Goal: Information Seeking & Learning: Check status

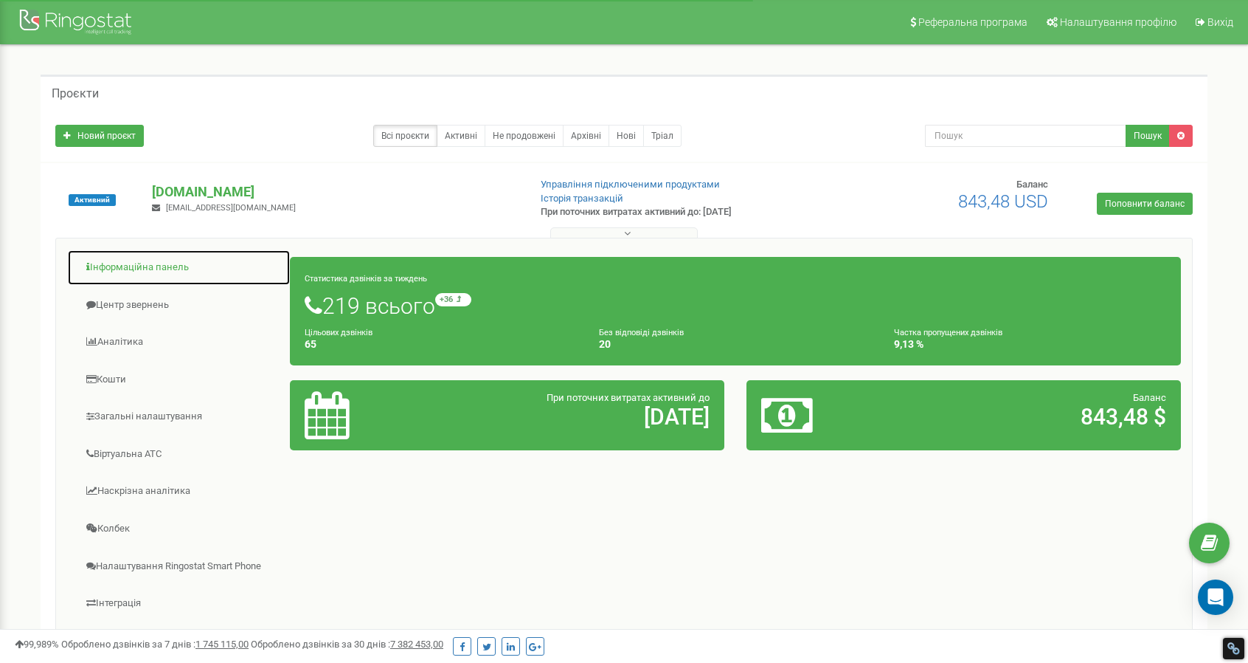
click at [123, 266] on link "Інформаційна панель" at bounding box center [179, 267] width 224 height 36
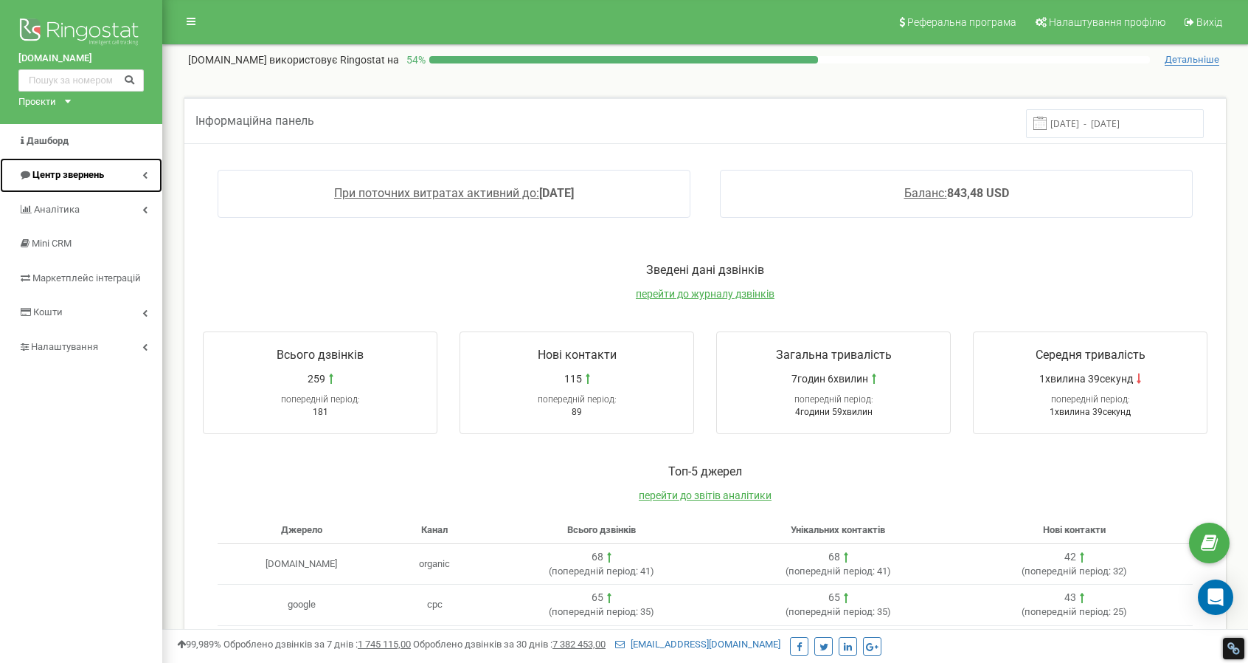
click at [62, 173] on span "Центр звернень" at bounding box center [68, 174] width 72 height 11
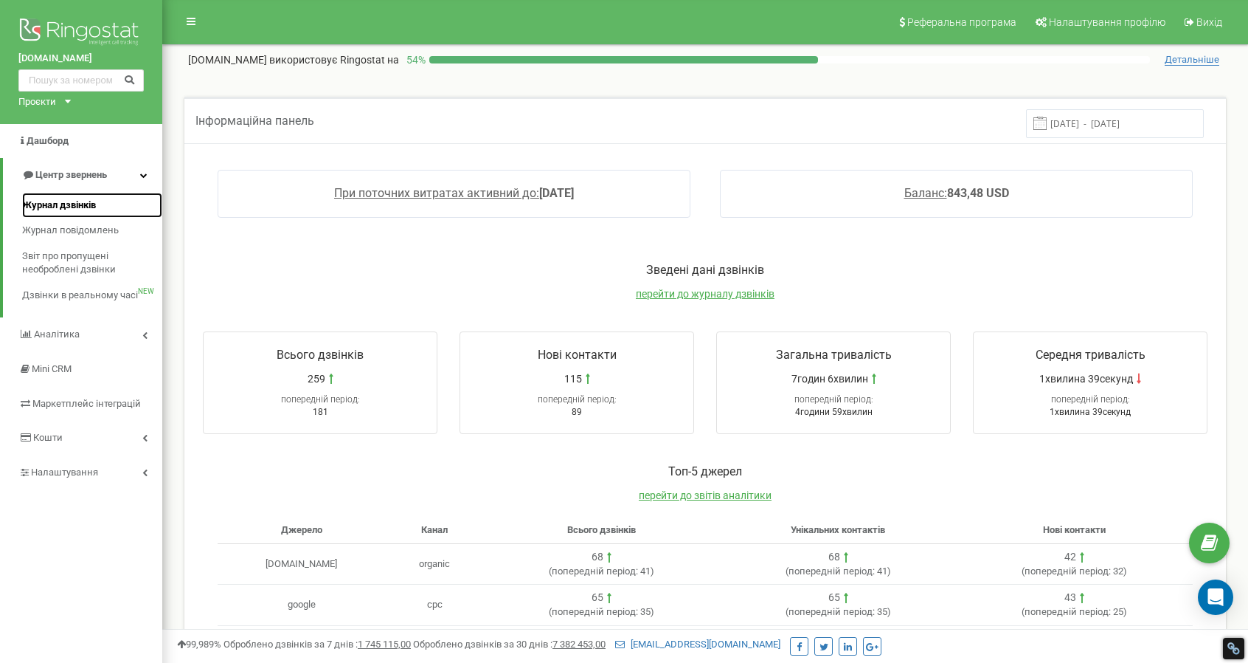
click at [52, 205] on span "Журнал дзвінків" at bounding box center [59, 205] width 74 height 14
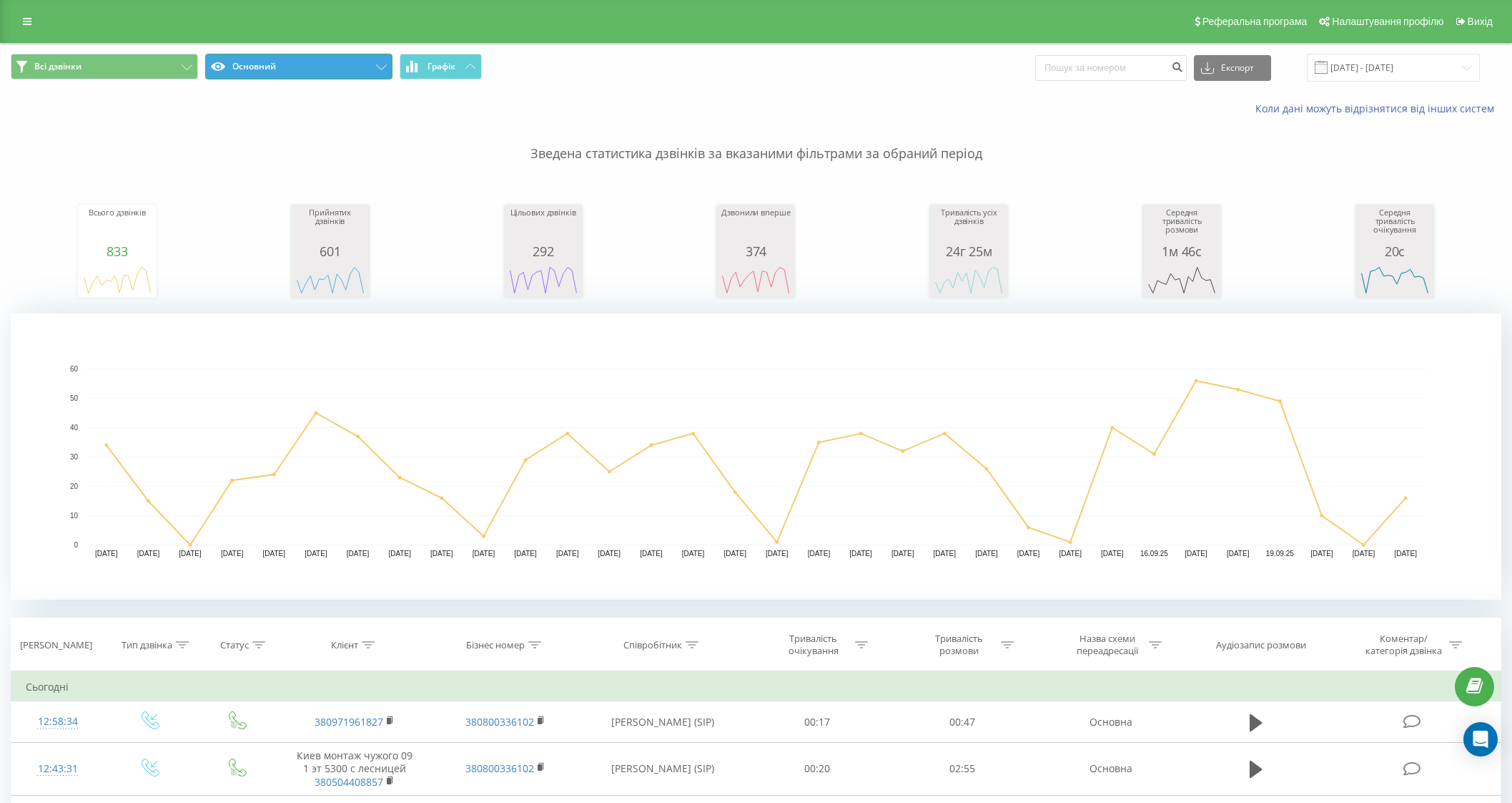
click at [300, 66] on button "Основний" at bounding box center [299, 66] width 187 height 26
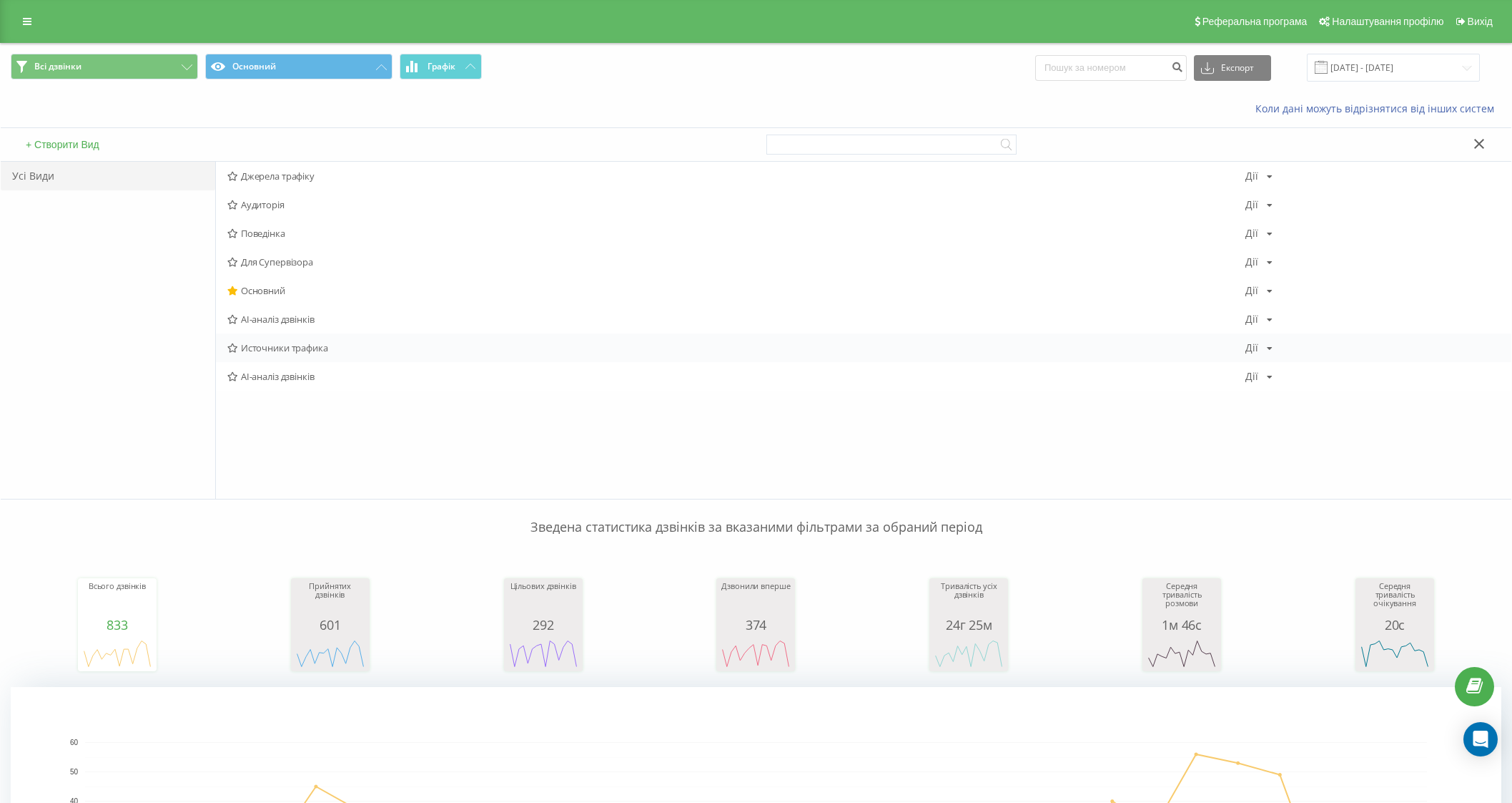
click at [323, 345] on span "Источники трафика" at bounding box center [737, 347] width 1019 height 10
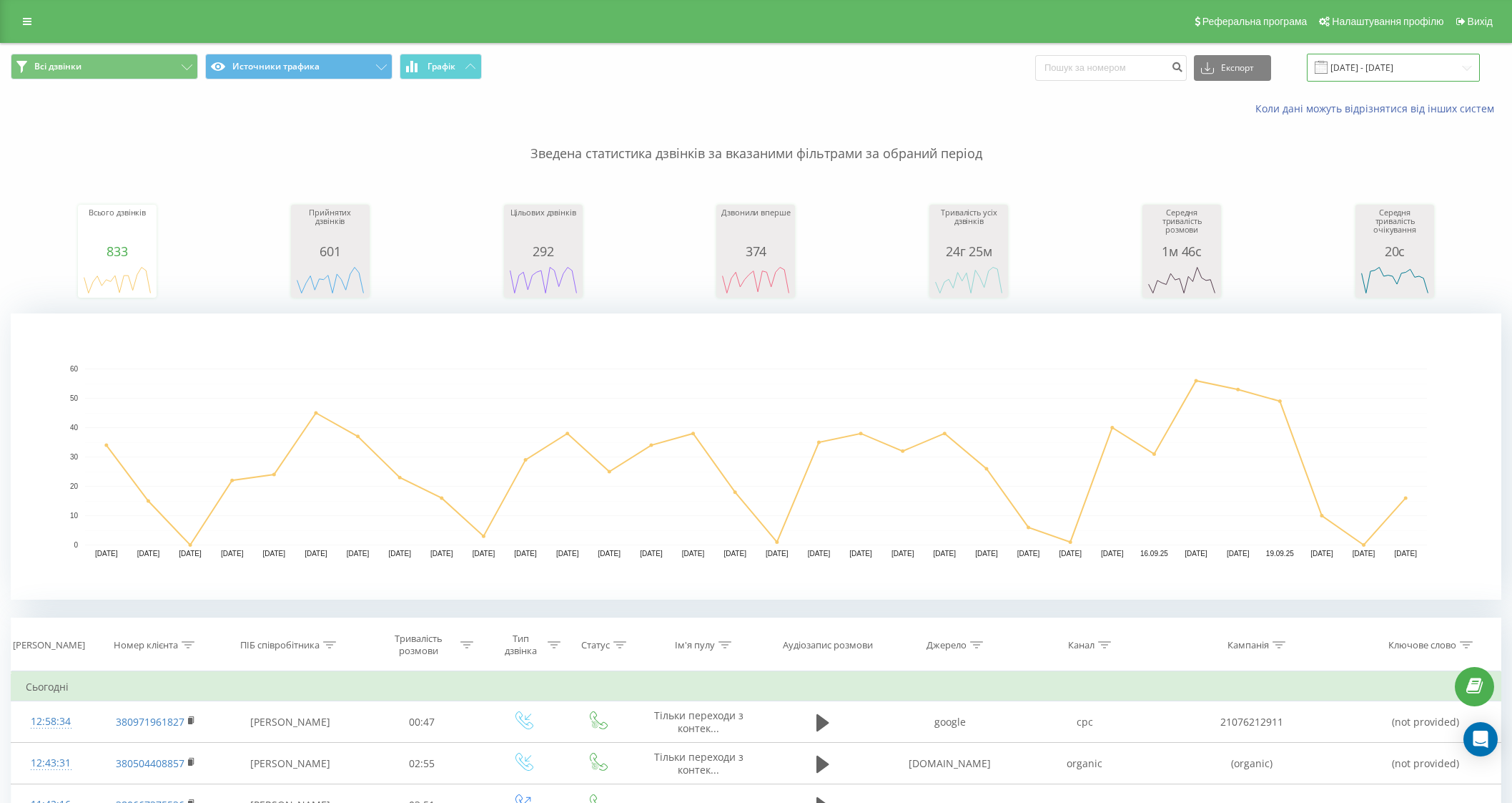
click at [1356, 76] on input "[DATE] - [DATE]" at bounding box center [1394, 67] width 173 height 28
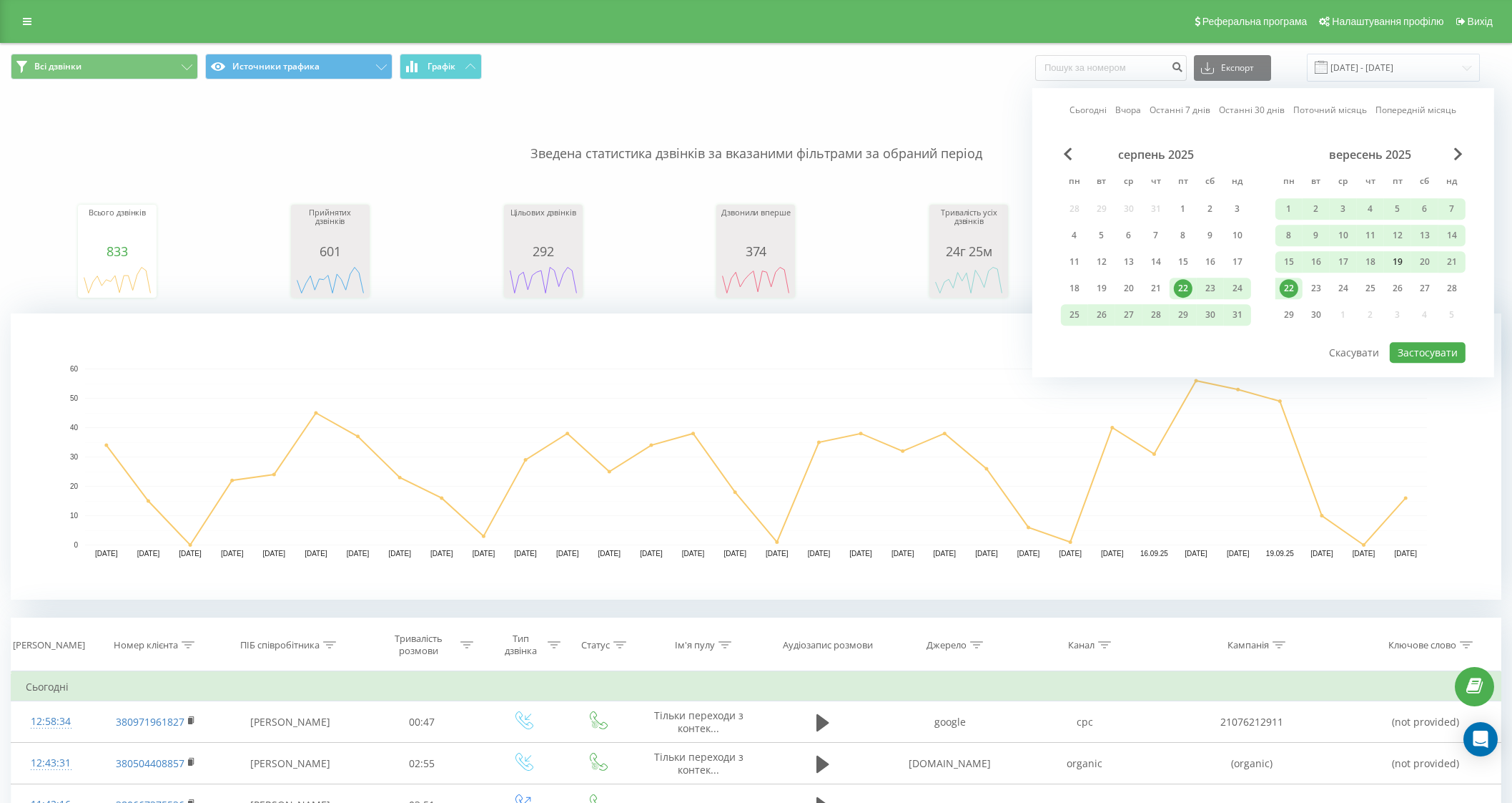
click at [1398, 261] on div "19" at bounding box center [1398, 261] width 18 height 18
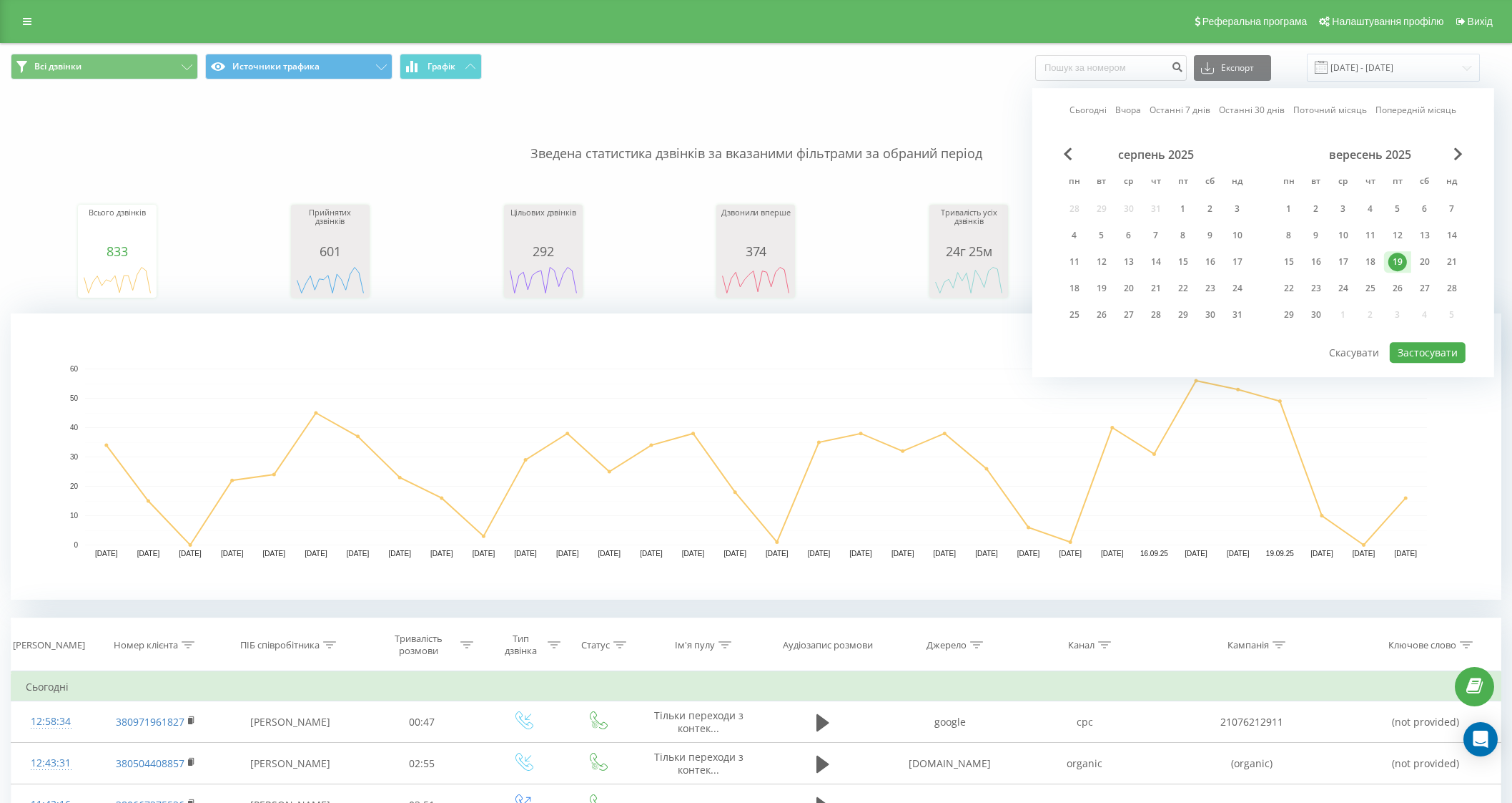
click at [1398, 261] on div "19" at bounding box center [1398, 261] width 18 height 18
click at [1417, 349] on button "Застосувати" at bounding box center [1428, 352] width 76 height 20
type input "[DATE] - [DATE]"
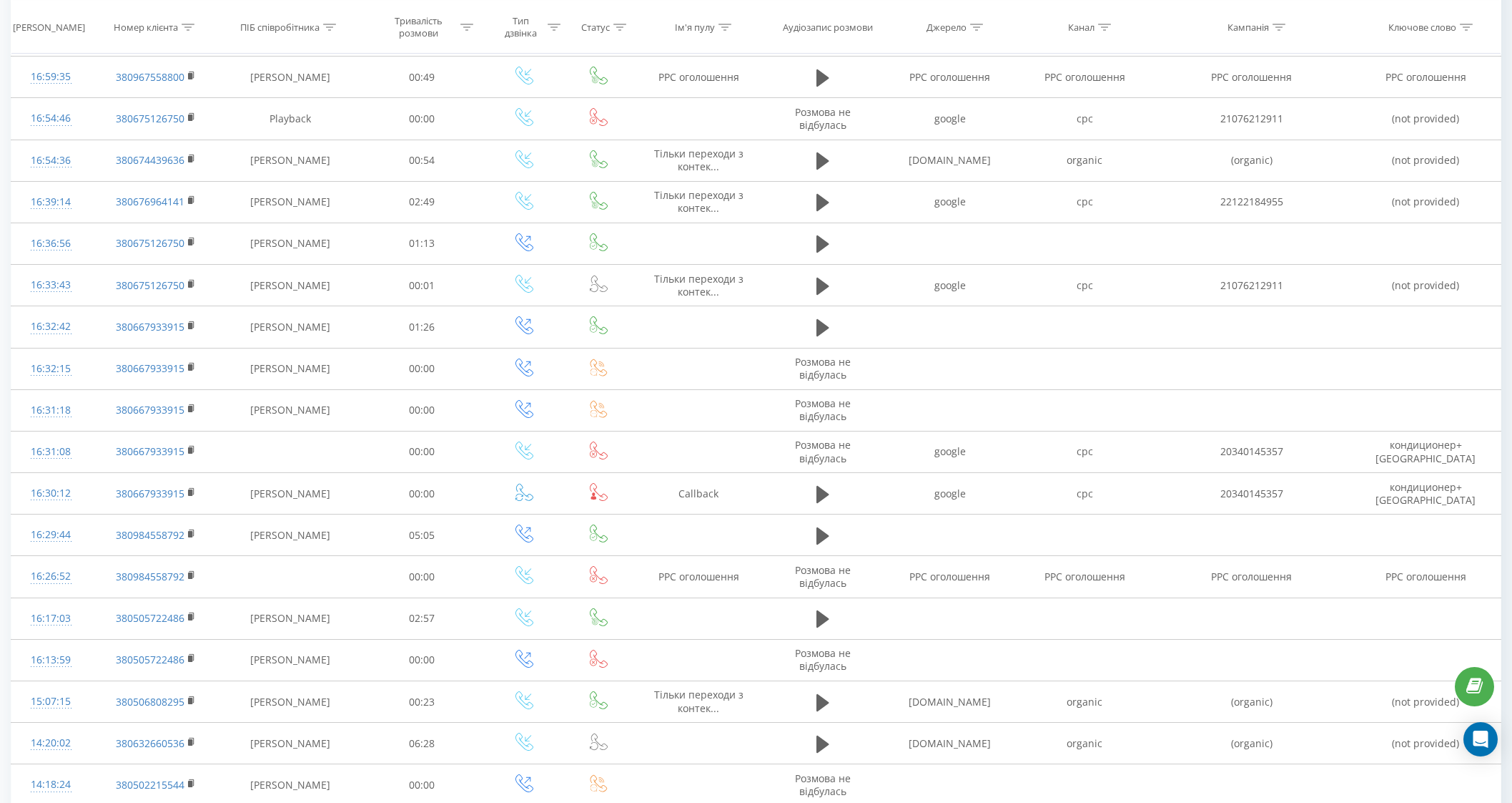
scroll to position [988, 0]
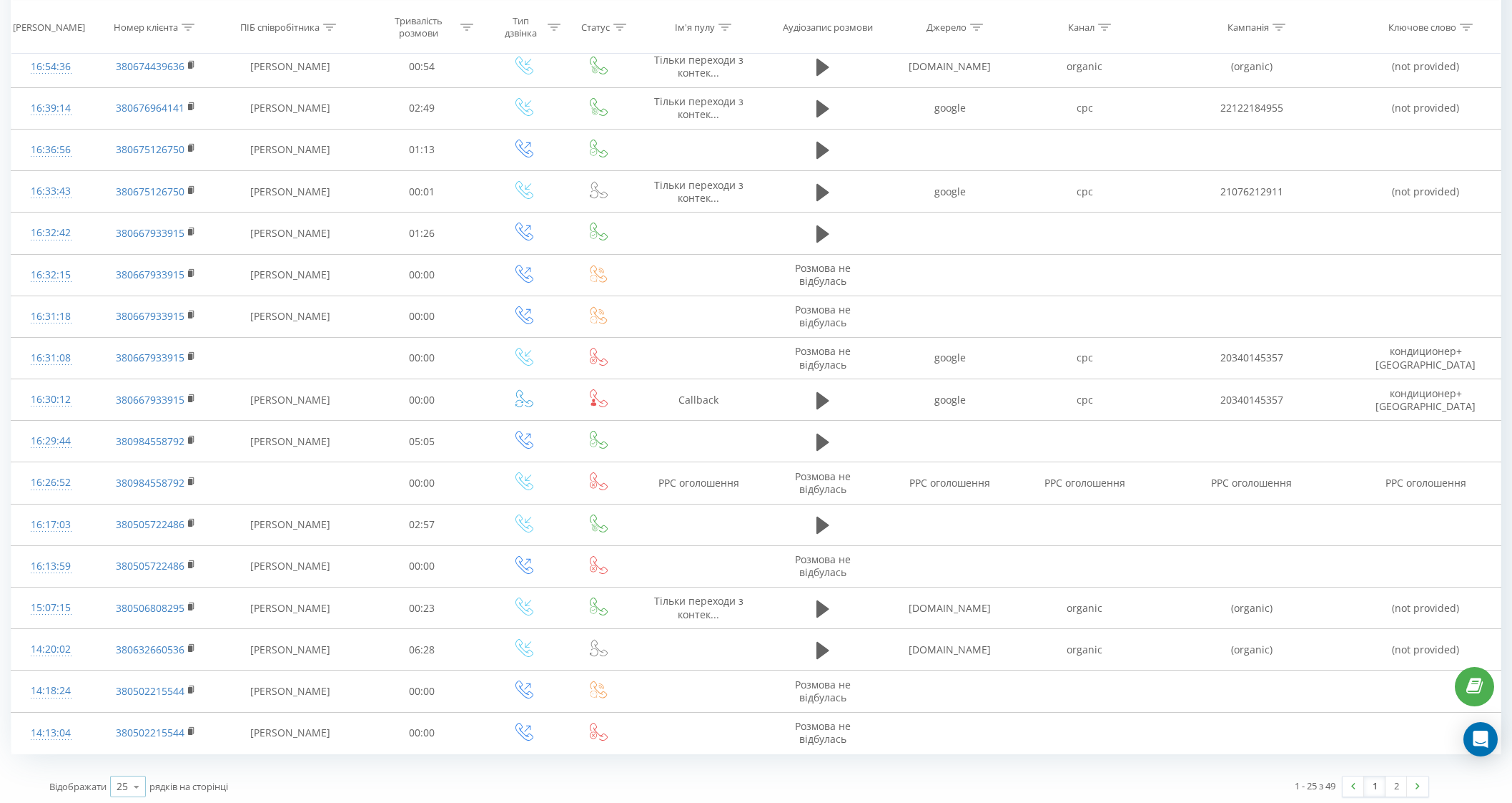
click at [132, 791] on icon at bounding box center [137, 787] width 21 height 28
click at [129, 764] on span "100" at bounding box center [125, 766] width 17 height 14
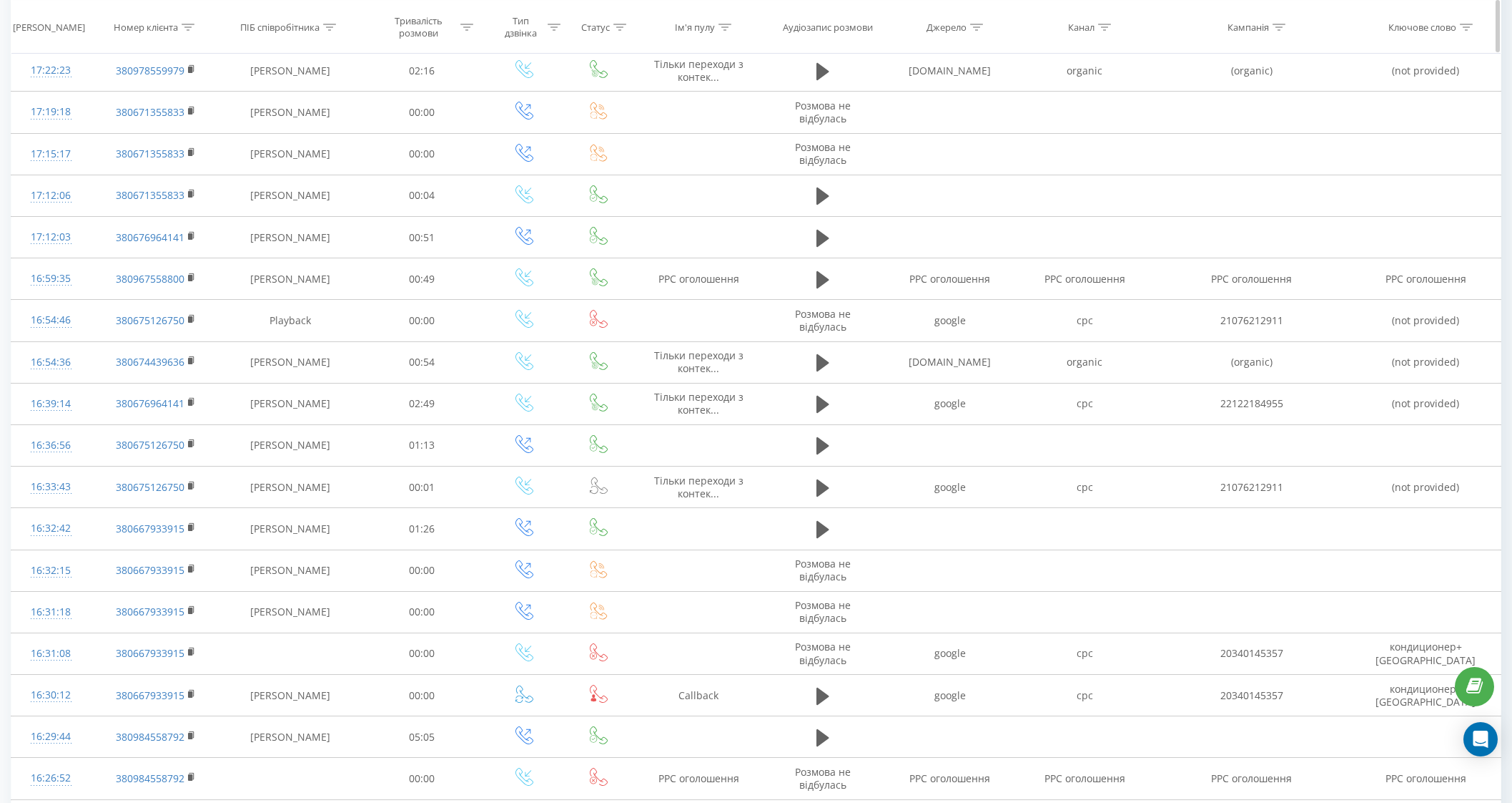
scroll to position [1357, 0]
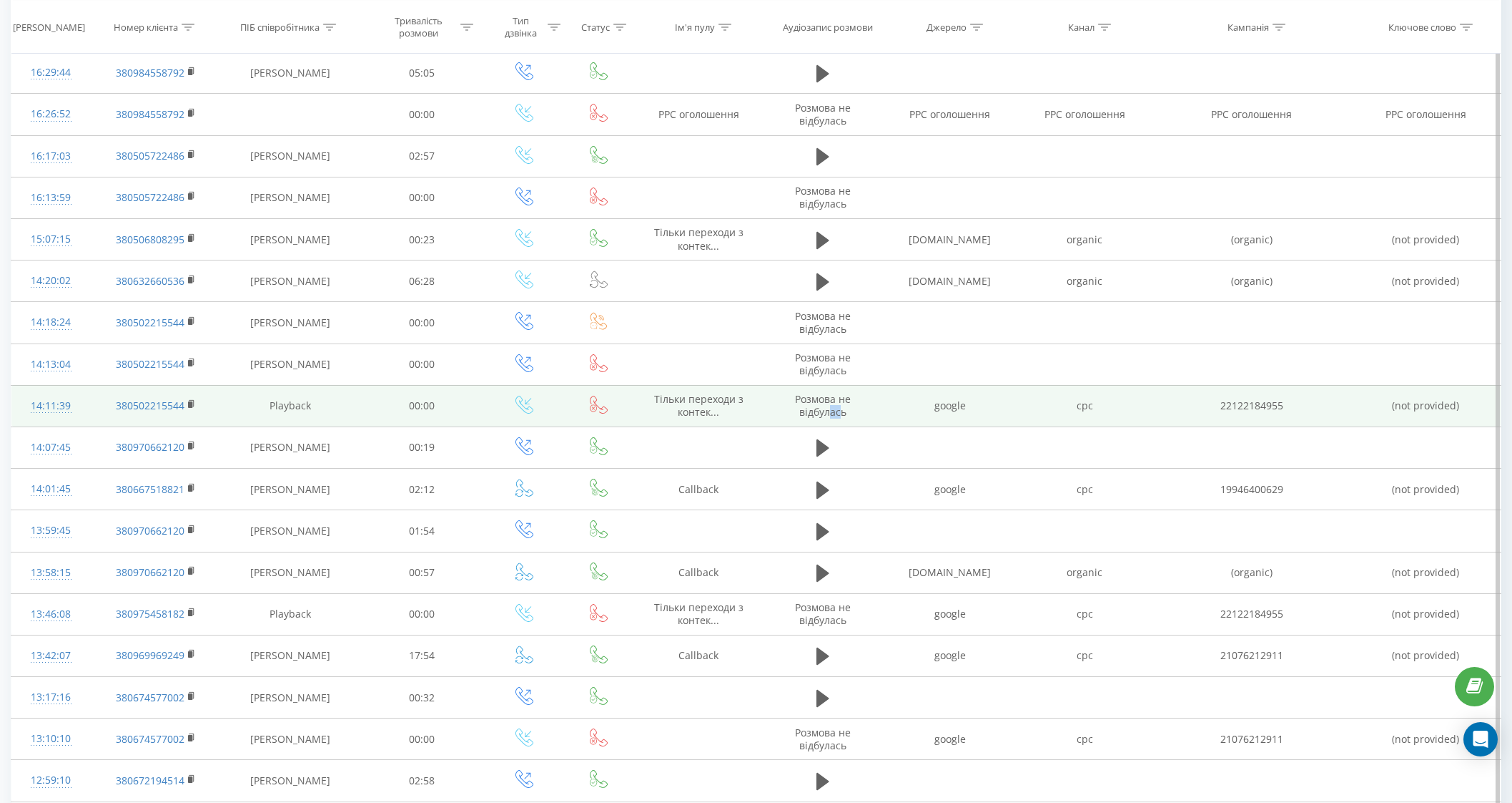
drag, startPoint x: 830, startPoint y: 404, endPoint x: 840, endPoint y: 404, distance: 10.0
click at [840, 404] on span "Розмова не відбулась" at bounding box center [823, 404] width 56 height 26
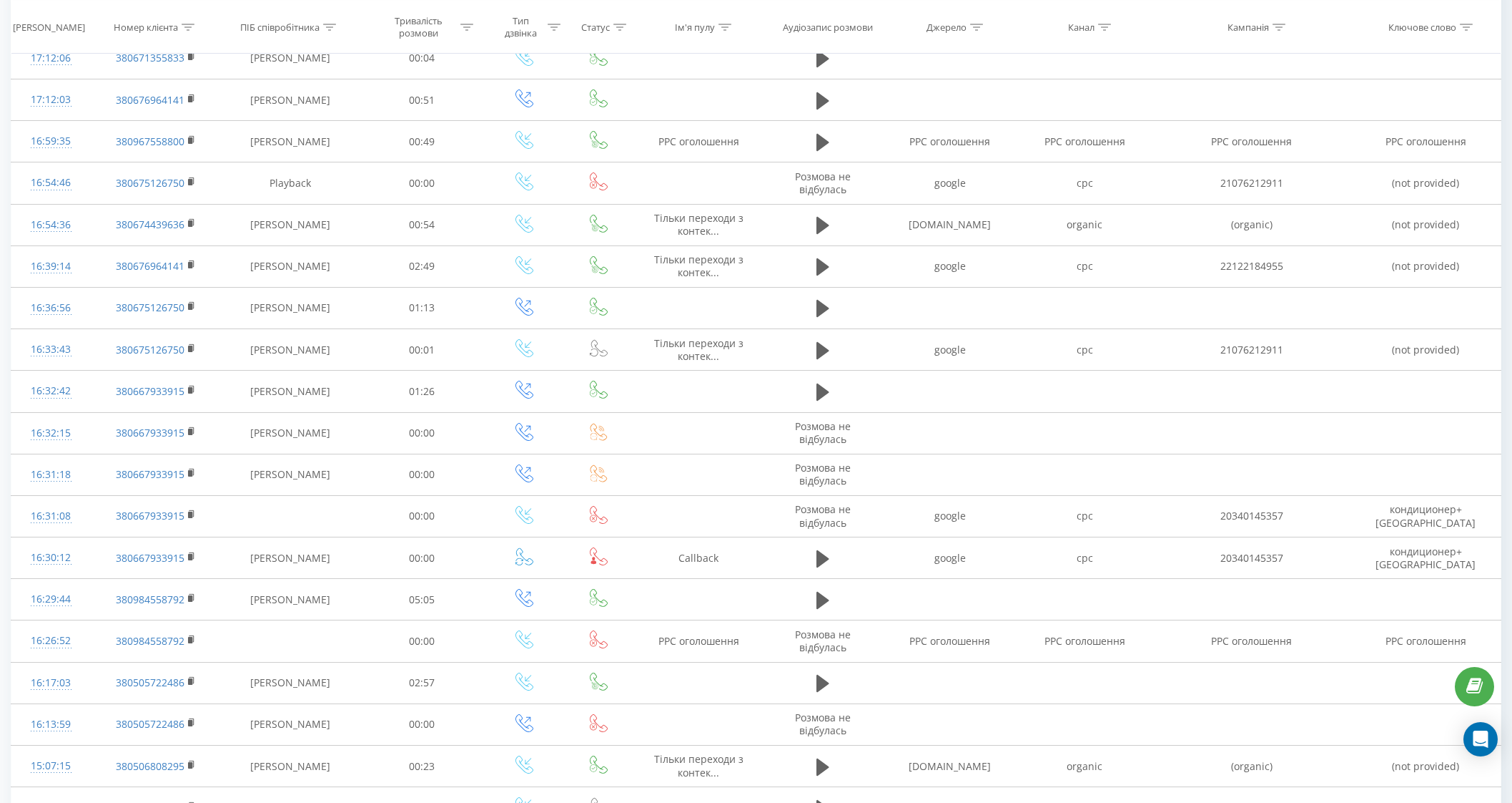
scroll to position [882, 0]
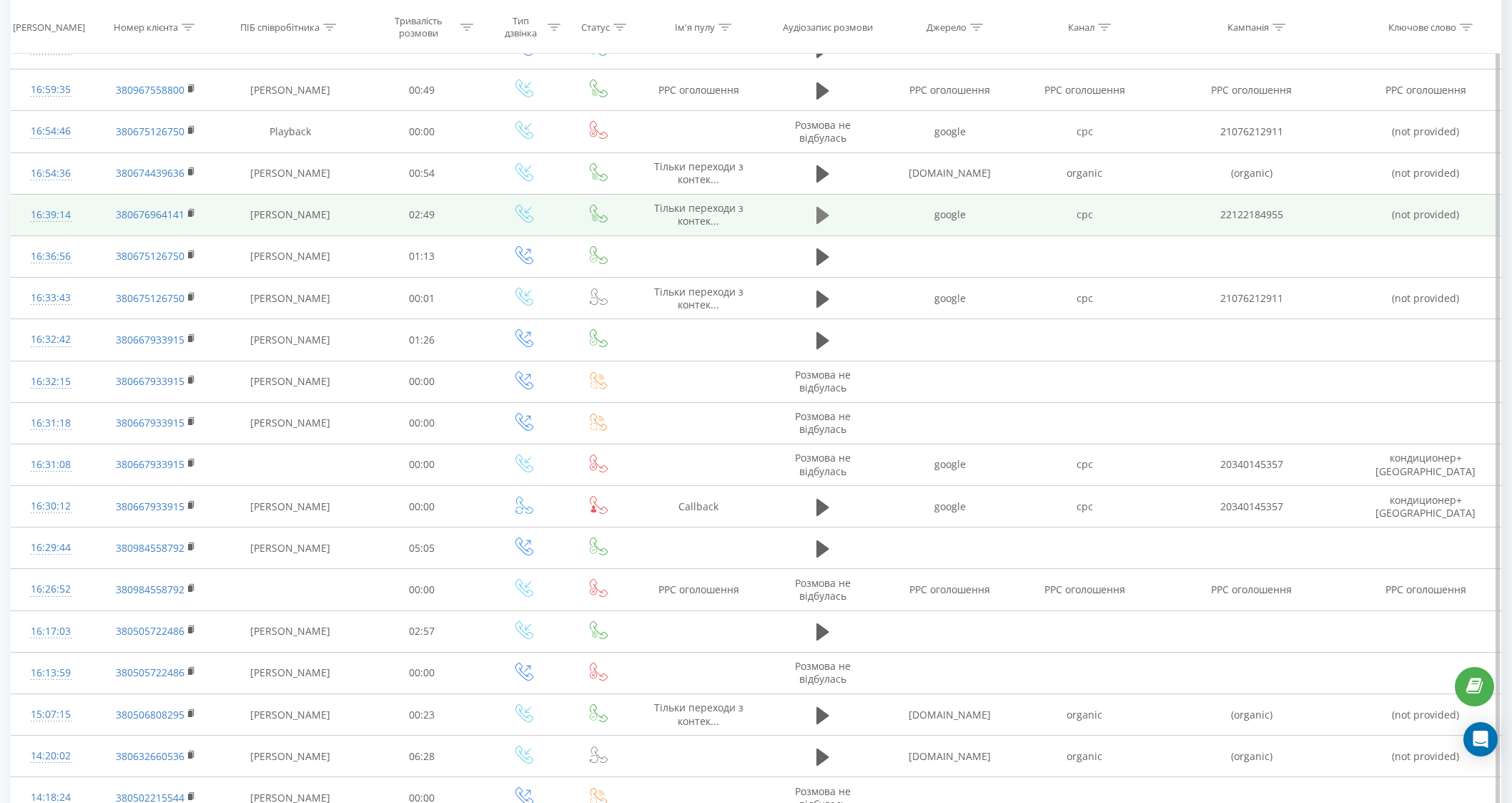
click at [820, 211] on icon at bounding box center [823, 215] width 13 height 17
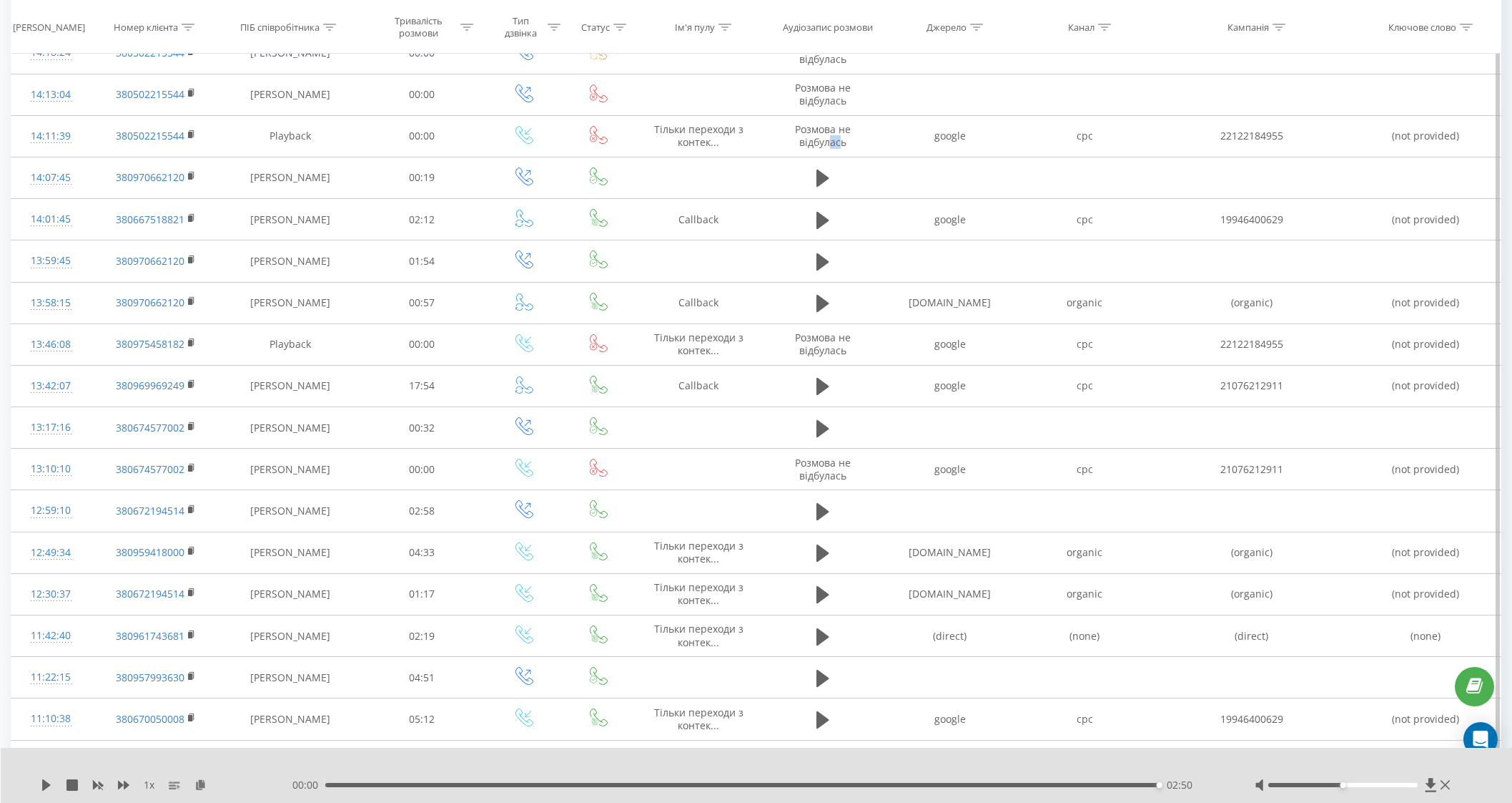
scroll to position [1628, 0]
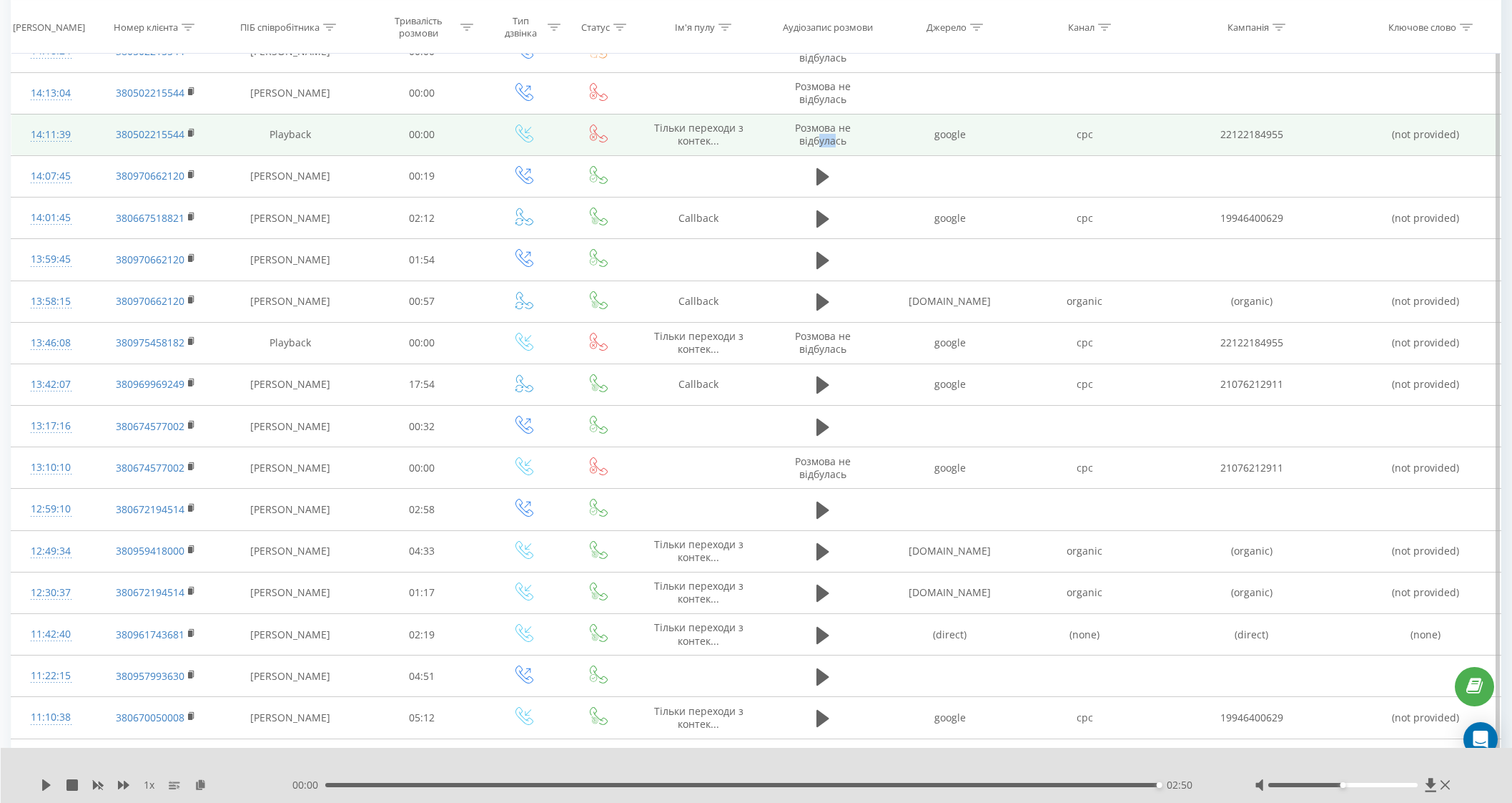
drag, startPoint x: 818, startPoint y: 131, endPoint x: 834, endPoint y: 132, distance: 16.0
click at [834, 132] on span "Розмова не відбулась" at bounding box center [823, 134] width 56 height 26
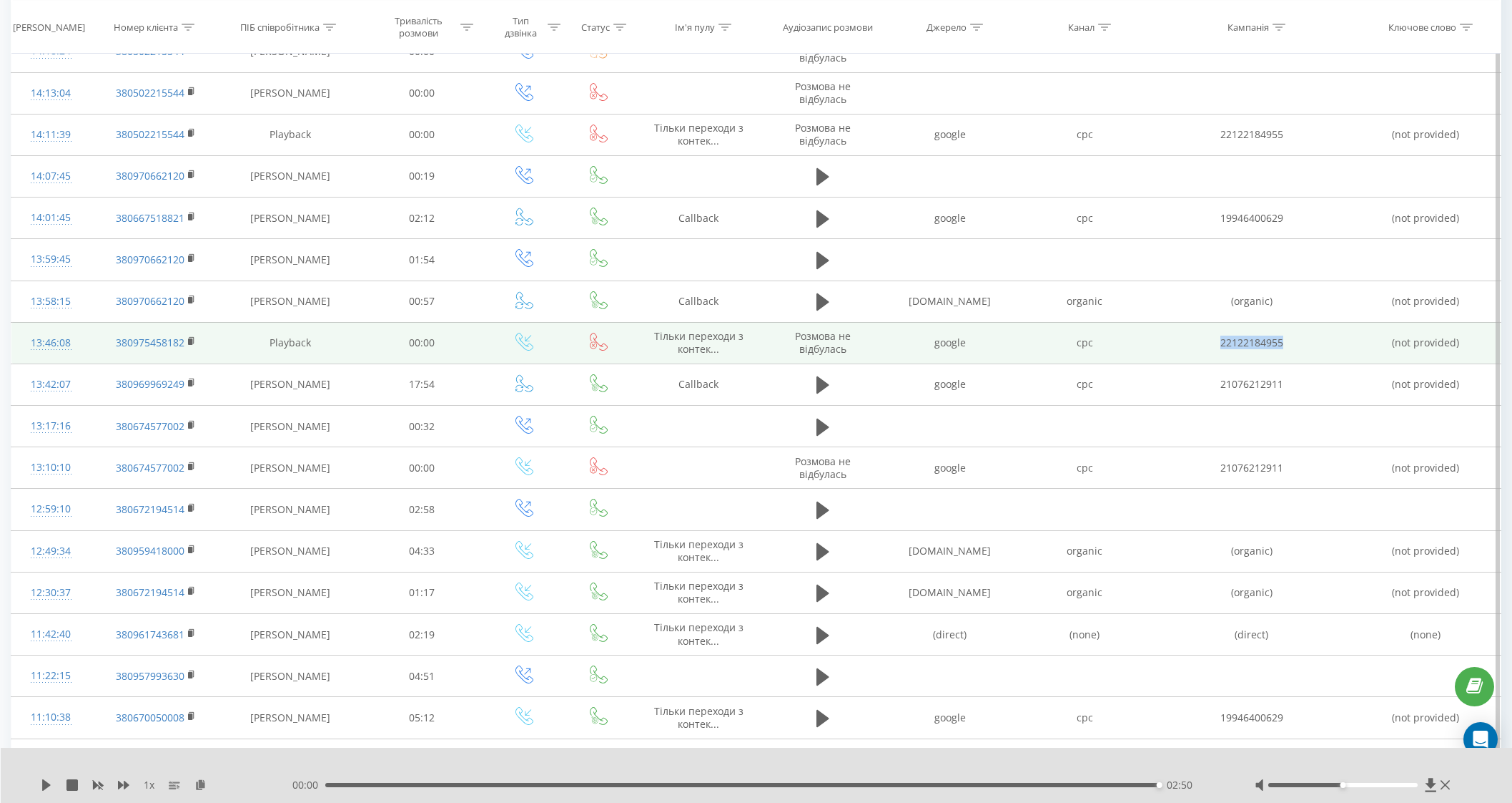
drag, startPoint x: 1215, startPoint y: 335, endPoint x: 1319, endPoint y: 335, distance: 104.0
click at [1319, 335] on td "22122184955" at bounding box center [1252, 342] width 200 height 42
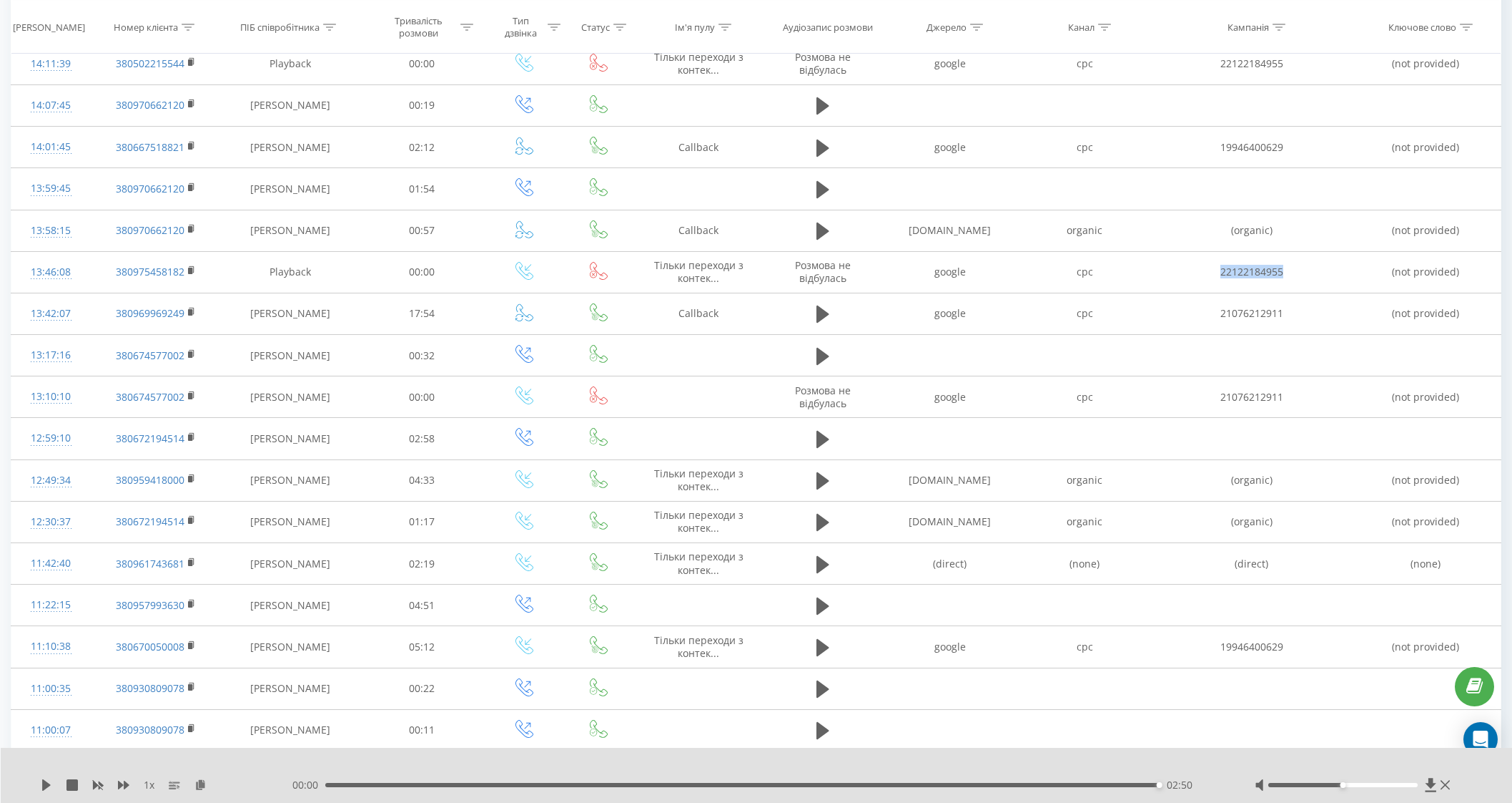
scroll to position [1703, 0]
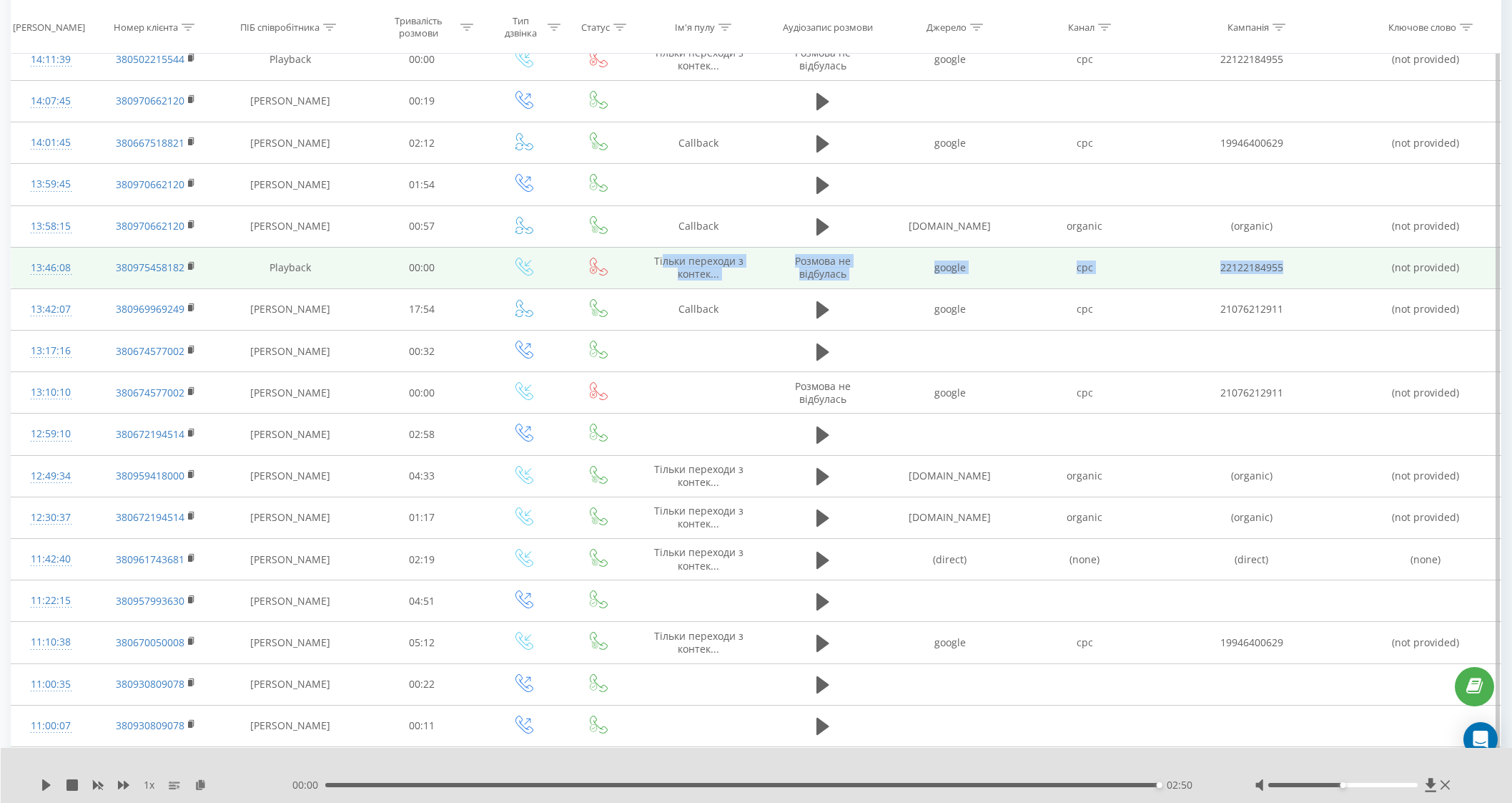
drag, startPoint x: 662, startPoint y: 255, endPoint x: 1299, endPoint y: 266, distance: 637.1
click at [1299, 266] on tr "13:46:08 380975458182 Playback 00:00 Тiльки переходи з контек... Розмова не від…" at bounding box center [757, 268] width 1491 height 42
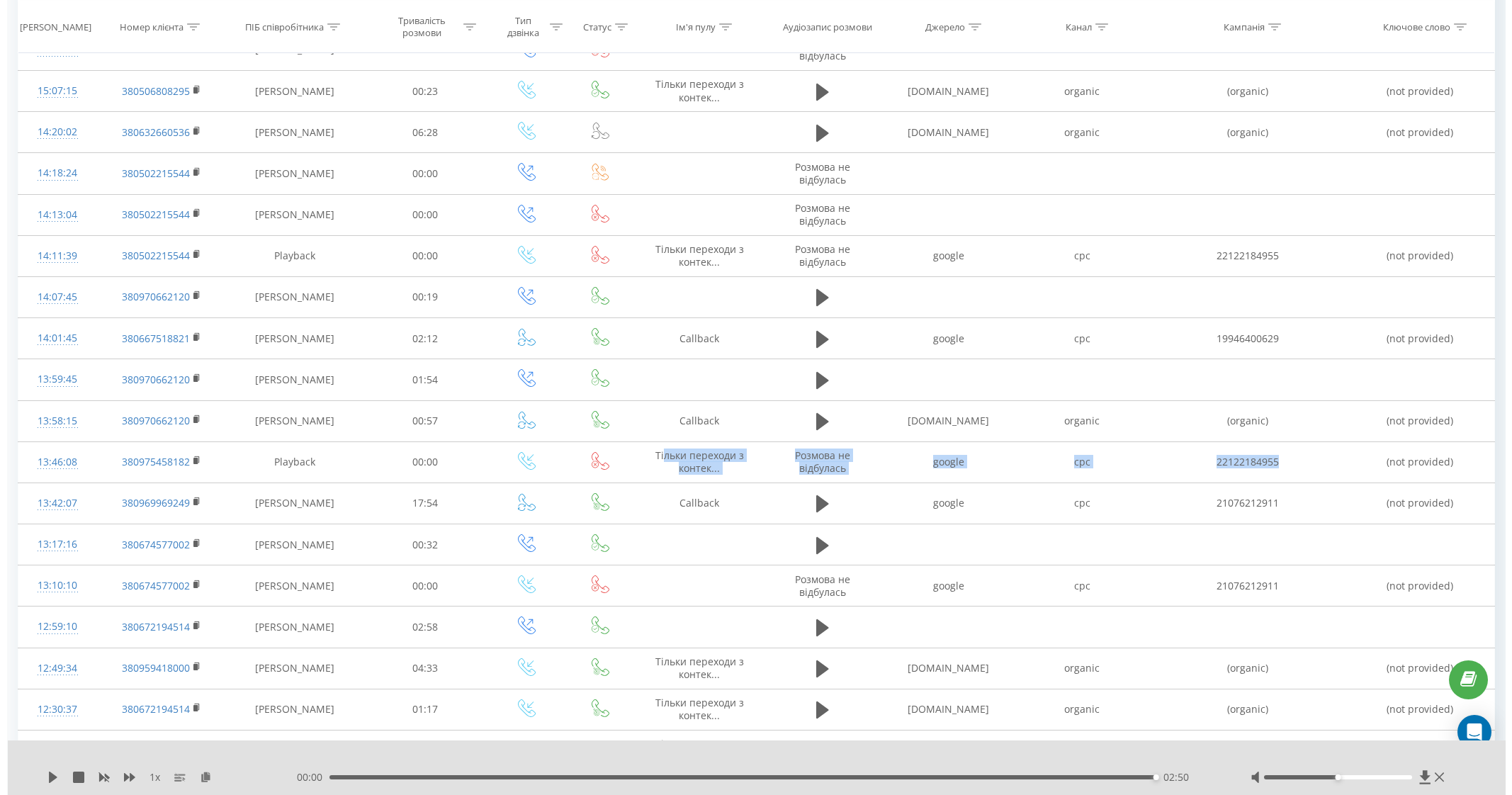
scroll to position [1496, 0]
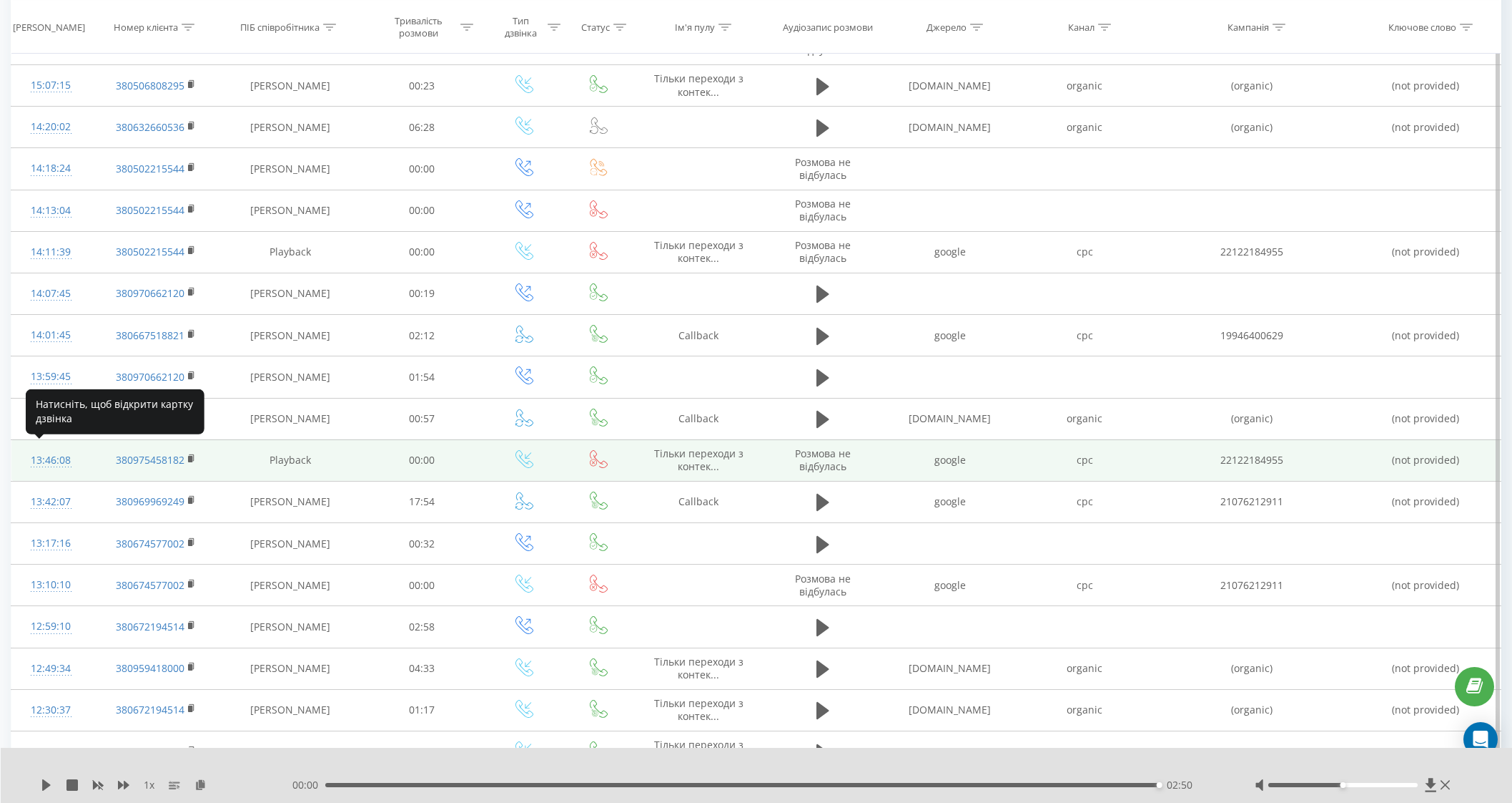
click at [55, 453] on div "13:46:08" at bounding box center [51, 460] width 50 height 28
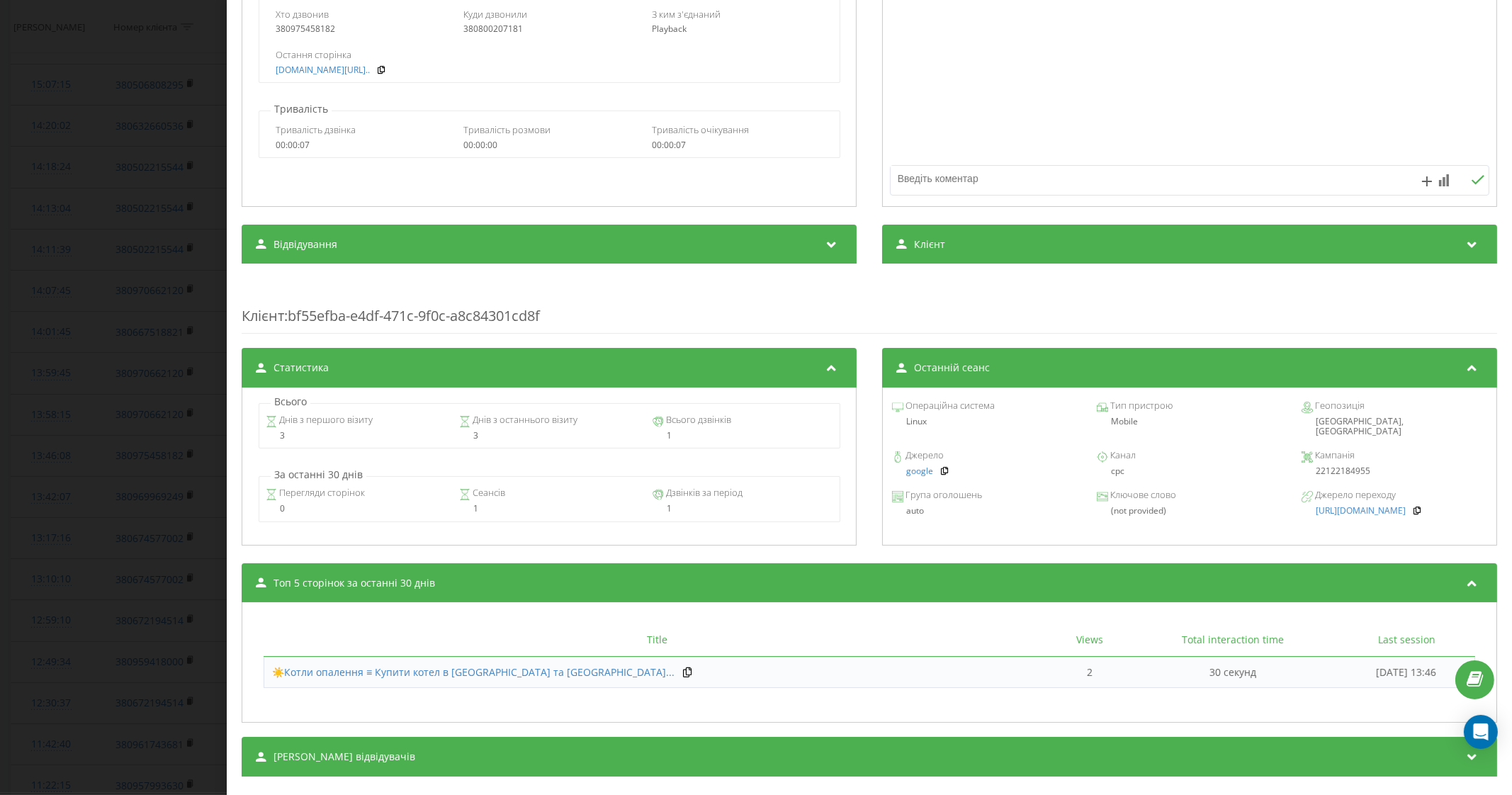
scroll to position [236, 0]
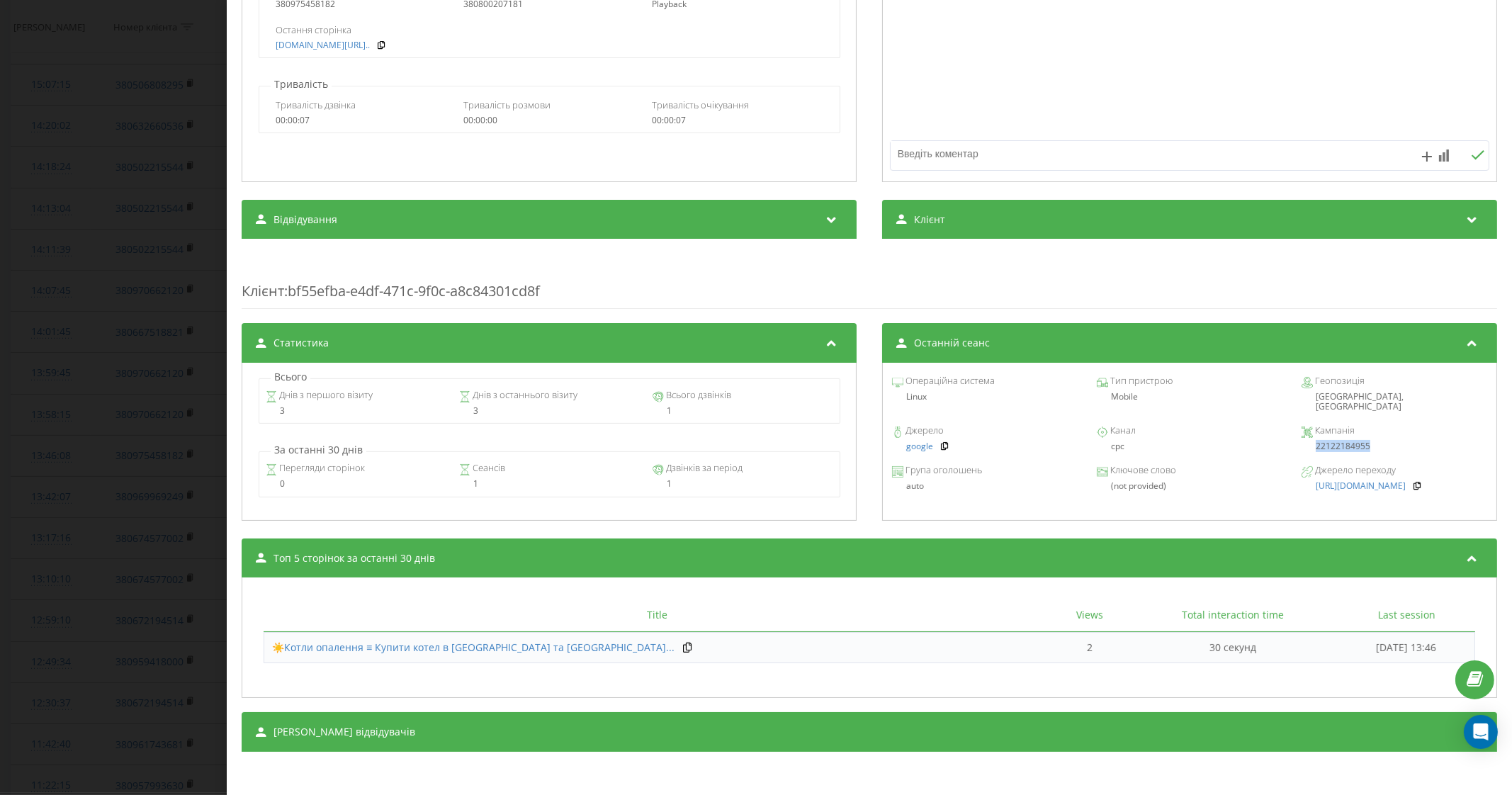
drag, startPoint x: 1364, startPoint y: 434, endPoint x: 1305, endPoint y: 441, distance: 59.4
click at [1305, 442] on div "22122184955" at bounding box center [1394, 446] width 185 height 10
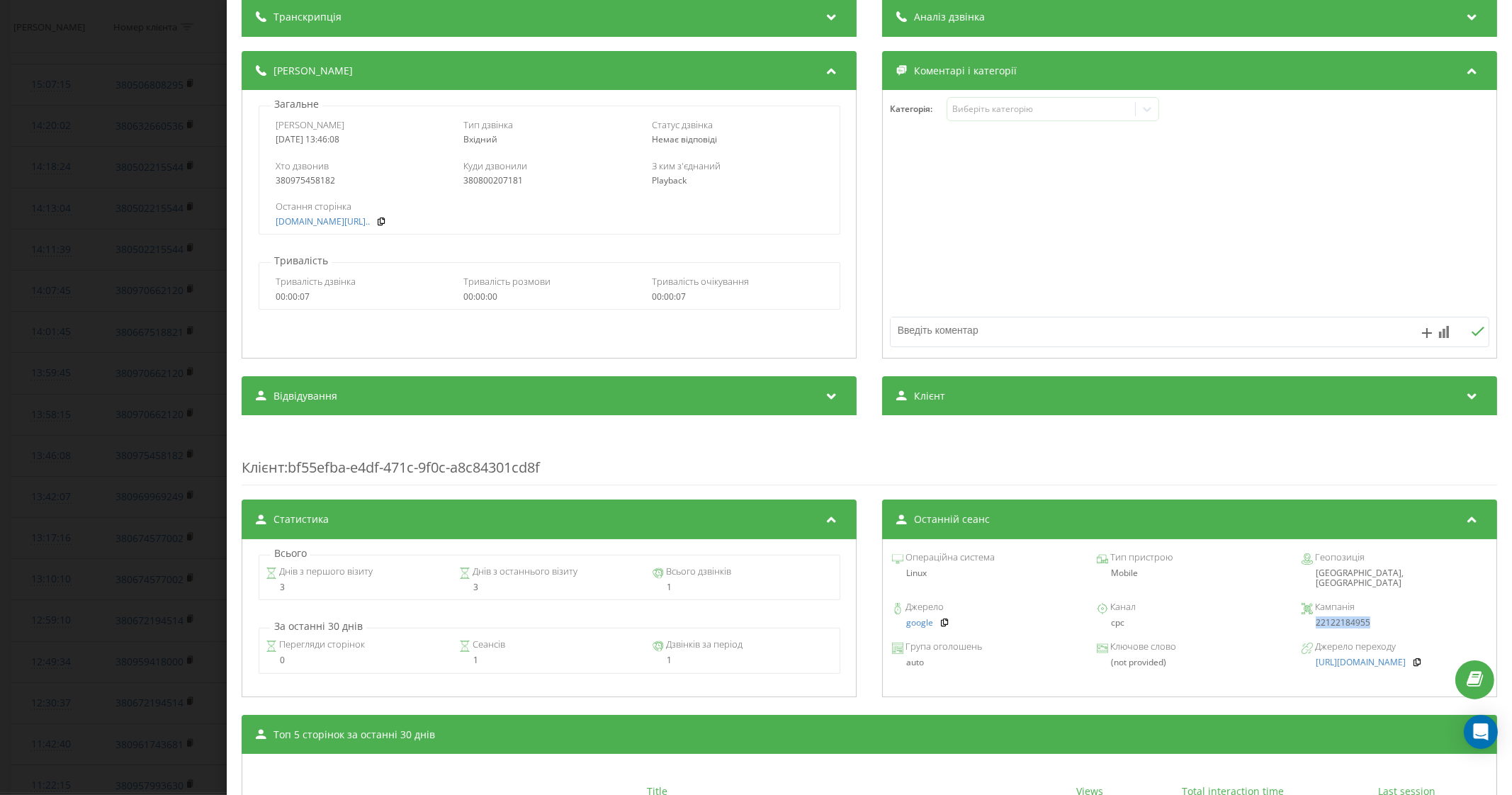
scroll to position [0, 0]
